Goal: Communication & Community: Answer question/provide support

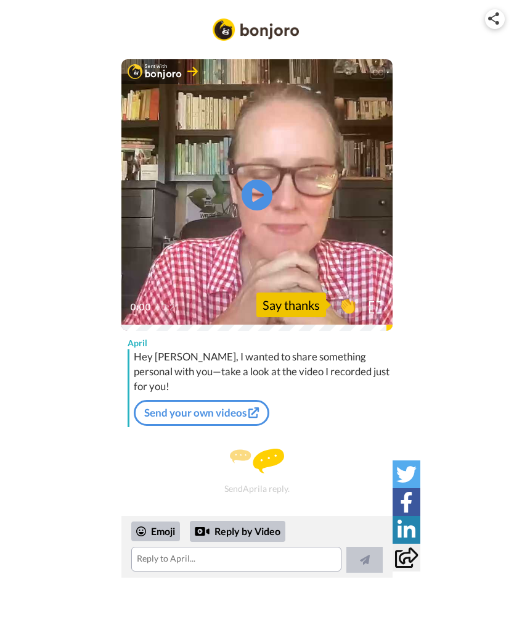
click at [235, 400] on link "Send your own videos" at bounding box center [202, 413] width 136 height 26
click at [260, 532] on div "Reply by Video" at bounding box center [238, 531] width 96 height 21
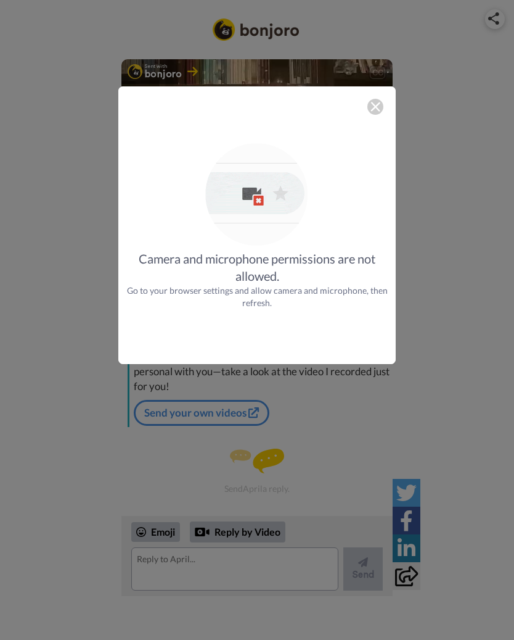
click at [265, 206] on img at bounding box center [257, 195] width 109 height 109
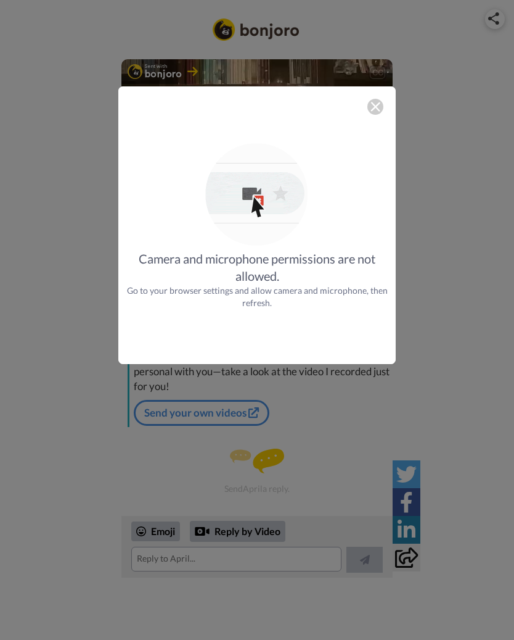
click at [268, 199] on img at bounding box center [257, 195] width 109 height 109
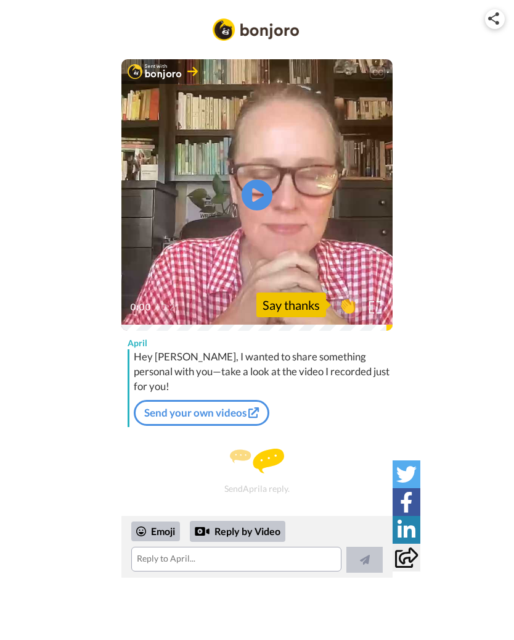
click at [232, 400] on link "Send your own videos" at bounding box center [202, 413] width 136 height 26
click at [270, 528] on div "Reply by Video" at bounding box center [238, 531] width 96 height 21
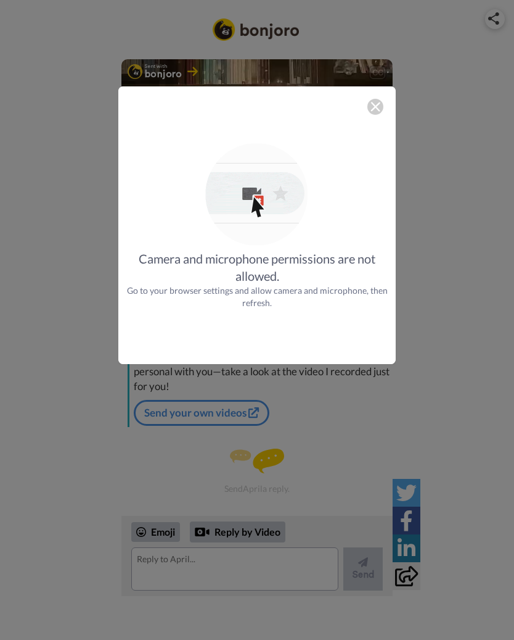
click at [270, 199] on img at bounding box center [257, 195] width 109 height 109
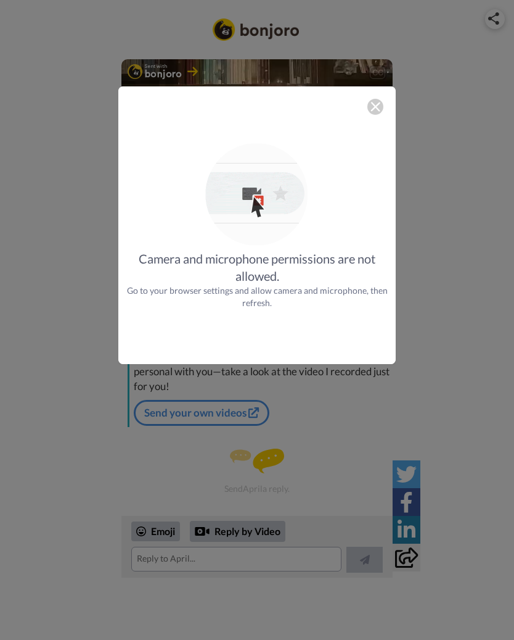
click at [262, 203] on img at bounding box center [257, 195] width 109 height 109
click at [351, 306] on div "Camera and microphone permissions are not allowed. Go to your browser settings …" at bounding box center [257, 279] width 278 height 59
click at [313, 495] on div "Camera and microphone permissions are not allowed. Go to your browser settings …" at bounding box center [257, 320] width 514 height 640
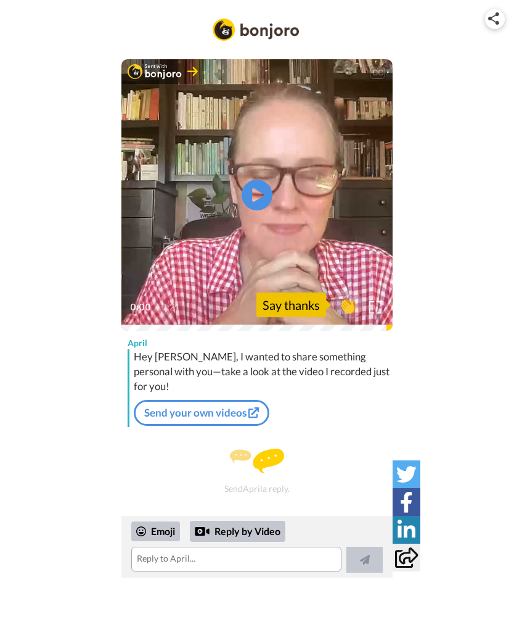
click at [400, 500] on icon at bounding box center [406, 502] width 13 height 20
click at [398, 533] on icon at bounding box center [407, 529] width 18 height 20
click at [228, 553] on textarea at bounding box center [236, 558] width 210 height 25
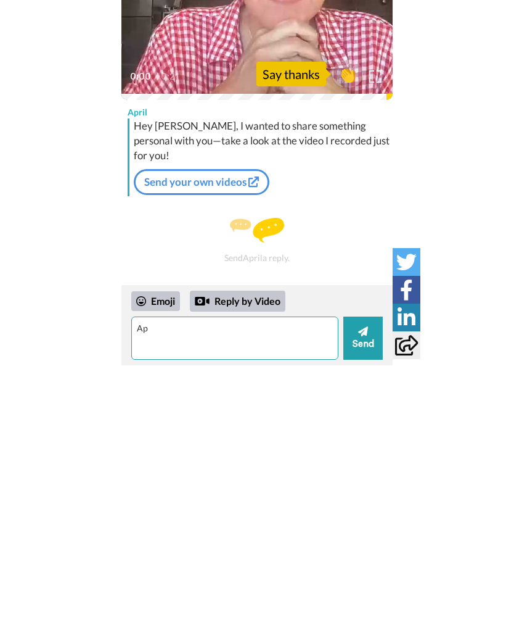
click at [182, 547] on textarea "Ap" at bounding box center [234, 568] width 207 height 43
click at [210, 547] on textarea "ApApril, what a lovely surprise and one of the nicest" at bounding box center [234, 568] width 207 height 43
click at [215, 547] on textarea "ApApril, what a lovely surprise and one of the nicest" at bounding box center [234, 568] width 207 height 43
click at [160, 547] on textarea "ApApril, what a lovely surprise and one of the nicest videos I have" at bounding box center [234, 568] width 207 height 43
click at [205, 547] on textarea "Hi April , what a lovely surprise and one of the nicest videos I have" at bounding box center [234, 568] width 207 height 43
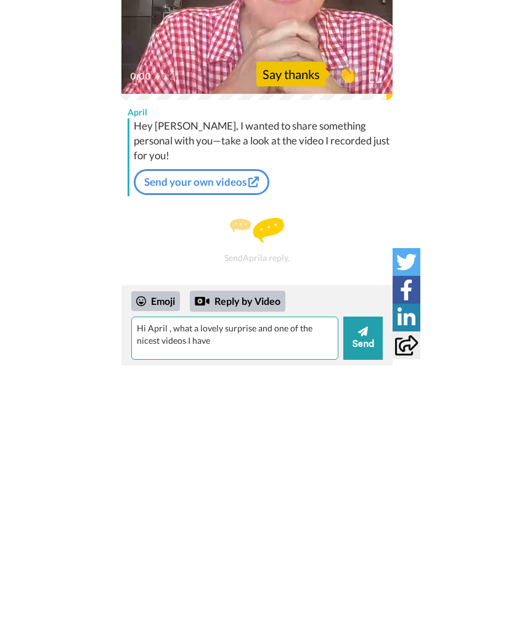
click at [204, 547] on textarea "Hi April , what a lovely surprise and one of the nicest videos I have" at bounding box center [234, 568] width 207 height 43
click at [228, 547] on textarea "Hi April , what a lovely surprise and one of the nicest videos I have" at bounding box center [234, 568] width 207 height 43
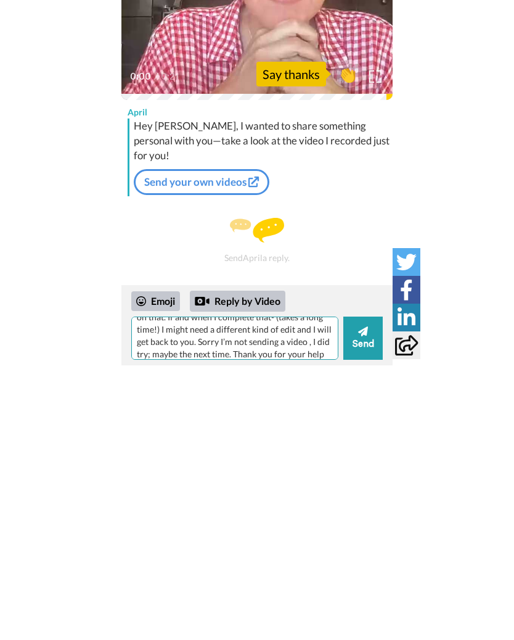
scroll to position [85, 0]
type textarea "Hi April , what a lovely surprise and one of the nicest videos for anyone to se…"
click at [365, 547] on button "Send" at bounding box center [363, 568] width 39 height 43
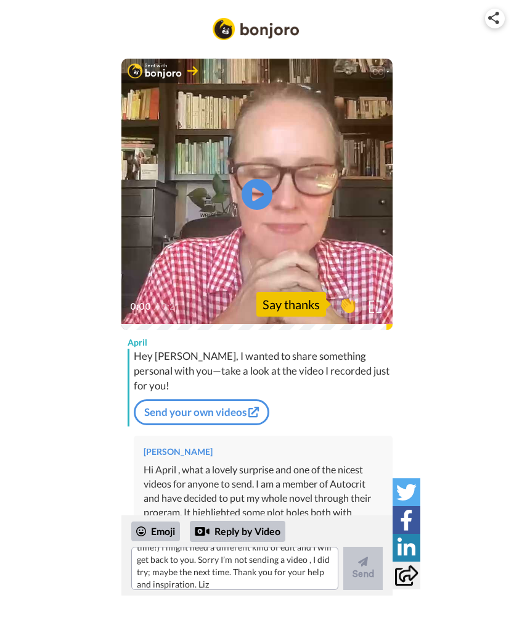
scroll to position [0, 0]
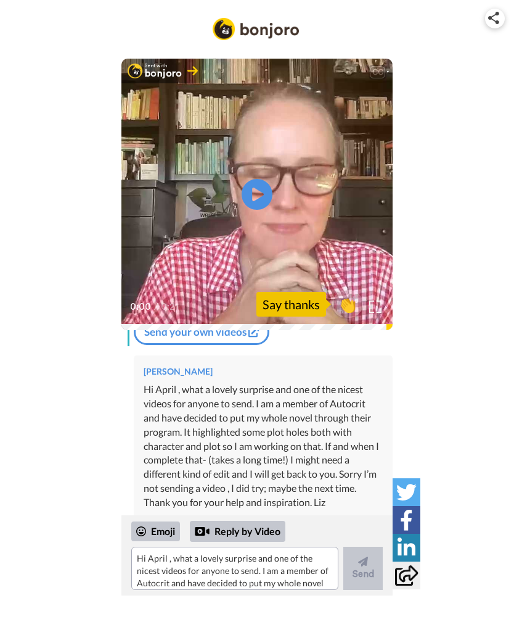
click at [308, 303] on div "Say thanks" at bounding box center [292, 304] width 70 height 25
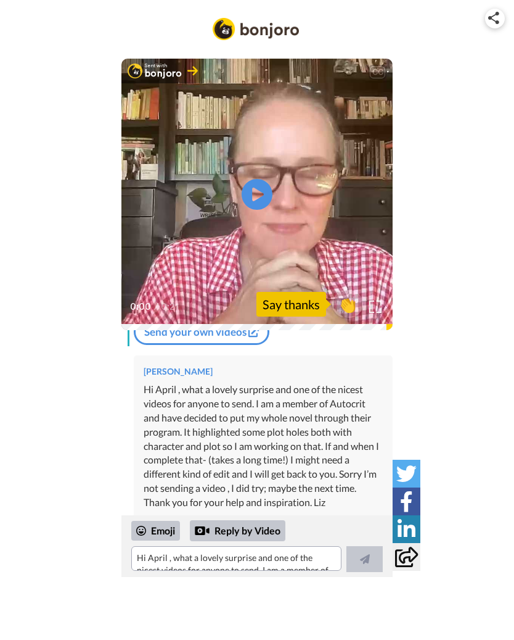
click at [392, 500] on div "[PERSON_NAME] Hi April , what a lovely surprise and one of the nicest videos fo…" at bounding box center [257, 436] width 271 height 179
click at [263, 199] on icon at bounding box center [257, 194] width 31 height 31
click at [366, 493] on div "[PERSON_NAME] Hi April , what a lovely surprise and one of the nicest videos fo…" at bounding box center [263, 438] width 259 height 164
click at [322, 301] on div "Say thanks" at bounding box center [292, 304] width 70 height 25
click at [397, 464] on icon at bounding box center [407, 474] width 20 height 20
